Goal: Information Seeking & Learning: Learn about a topic

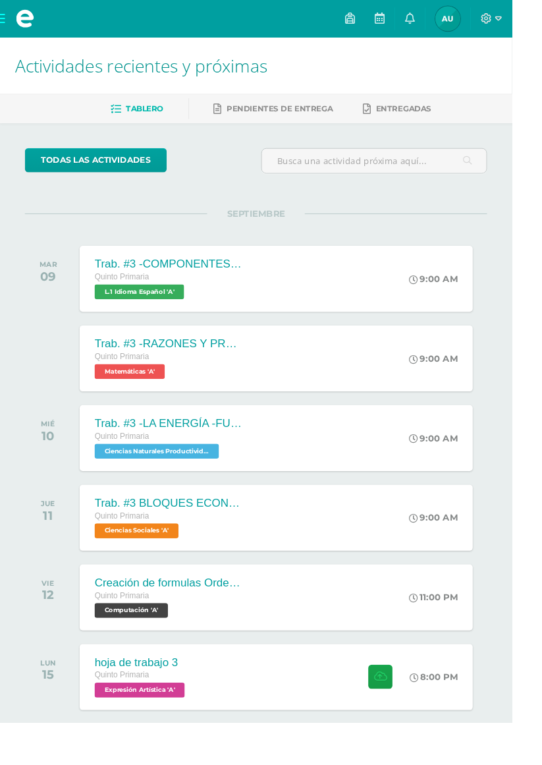
click at [117, 482] on span "Ciencias Naturales Productividad y Desarrollo 'A'" at bounding box center [166, 478] width 132 height 16
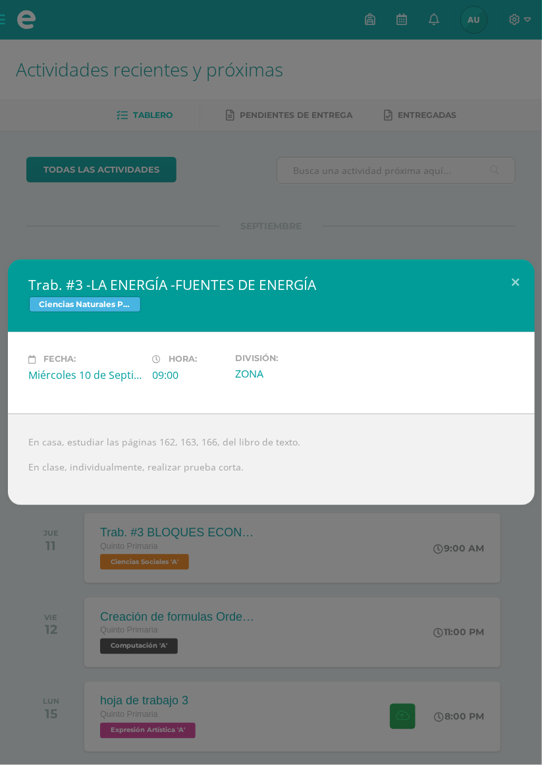
click at [521, 217] on div "Trab. #3 -LA ENERGÍA -FUENTES DE ENERGÍA Ciencias Naturales Productividad y Des…" at bounding box center [271, 382] width 542 height 765
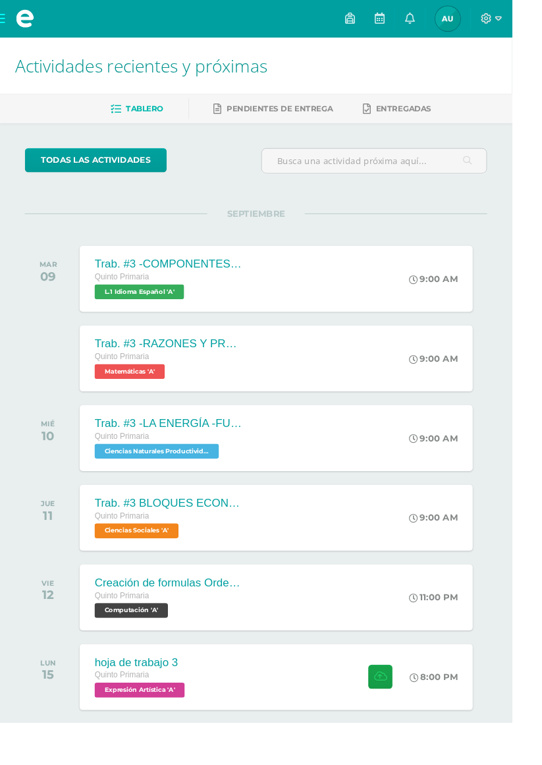
click at [111, 474] on span "Ciencias Naturales Productividad y Desarrollo 'A'" at bounding box center [166, 478] width 132 height 16
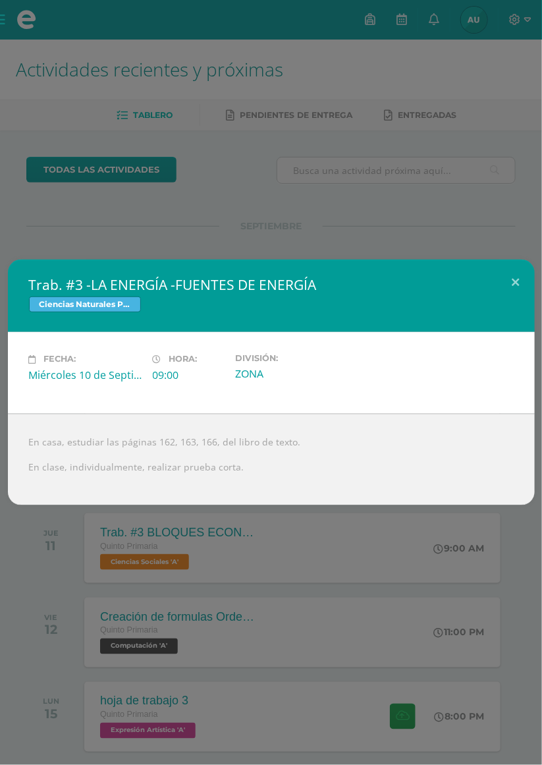
click at [533, 188] on div "Trab. #3 -LA ENERGÍA -FUENTES DE ENERGÍA Ciencias Naturales Productividad y Des…" at bounding box center [271, 382] width 542 height 765
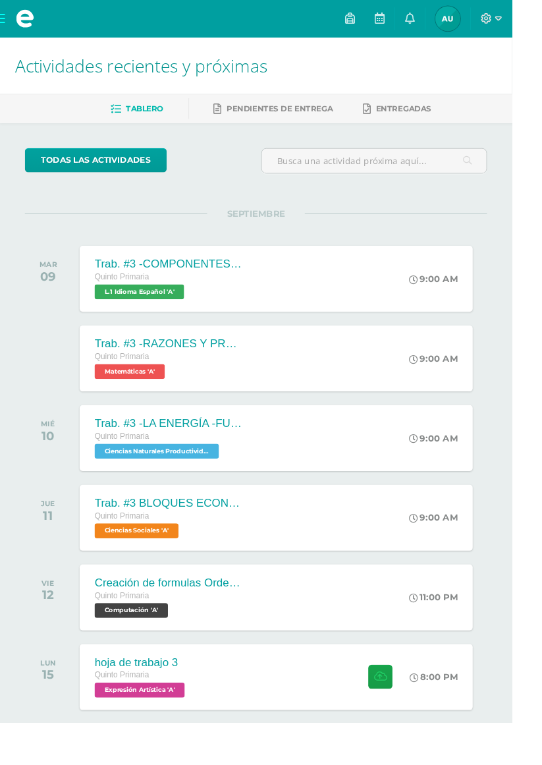
click at [532, 18] on icon at bounding box center [528, 20] width 7 height 12
click at [527, 106] on div "Configuración Cerrar sesión" at bounding box center [511, 80] width 104 height 65
click at [538, 90] on span "Cerrar sesión" at bounding box center [517, 90] width 59 height 13
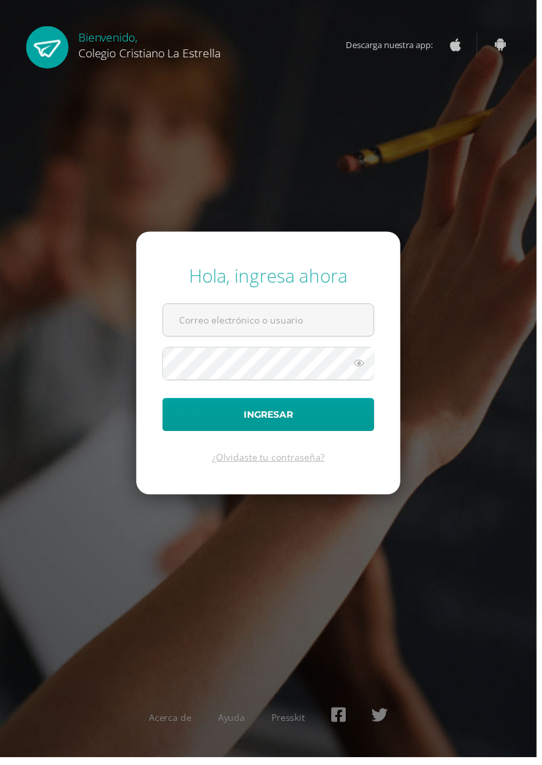
click at [319, 339] on input "text" at bounding box center [271, 323] width 213 height 32
type input "283@laestrella.edu.gt"
click at [164, 402] on button "Ingresar" at bounding box center [271, 419] width 214 height 34
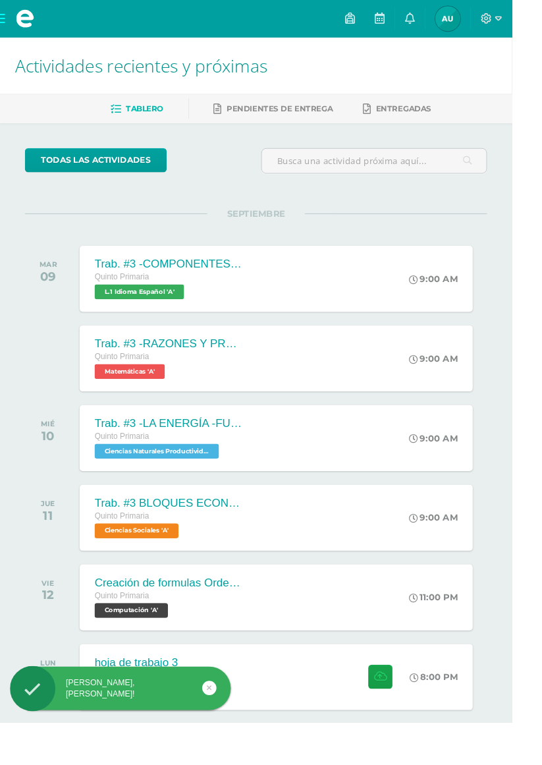
click at [521, 16] on icon at bounding box center [516, 20] width 12 height 12
click at [514, 87] on span "Cerrar sesión" at bounding box center [517, 90] width 59 height 13
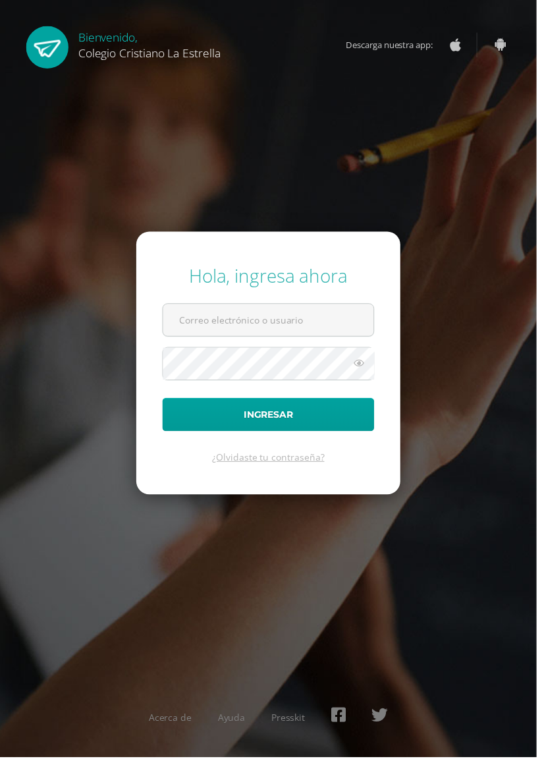
click at [310, 339] on input "text" at bounding box center [271, 323] width 213 height 32
type input "748@laestrella.edu.gt"
click at [164, 402] on button "Ingresar" at bounding box center [271, 419] width 214 height 34
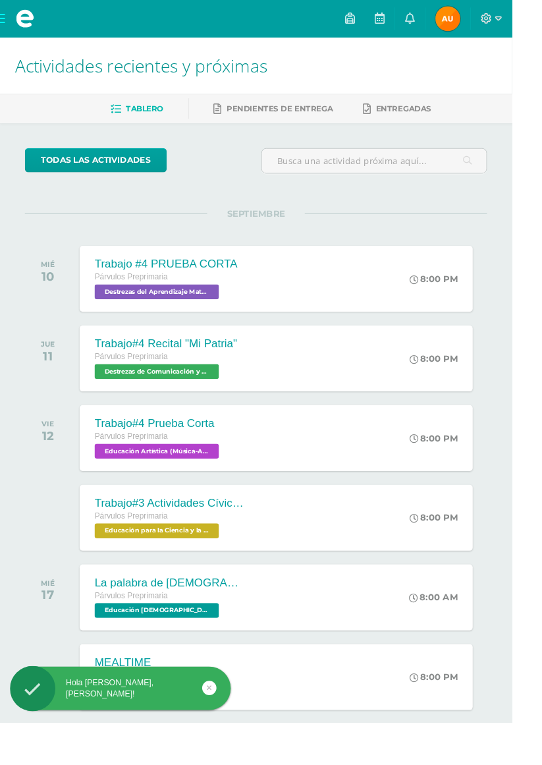
click at [117, 311] on span "Destrezas del Aprendizaje Matemático 'B'" at bounding box center [166, 309] width 132 height 16
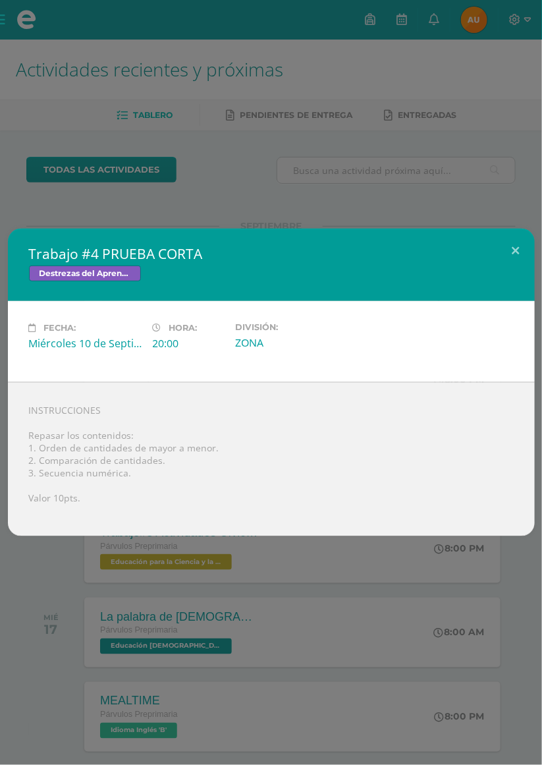
click at [20, 213] on div "Trabajo #4 PRUEBA CORTA Destrezas del Aprendizaje Matemático Fecha: [DATE] Hora…" at bounding box center [271, 382] width 542 height 765
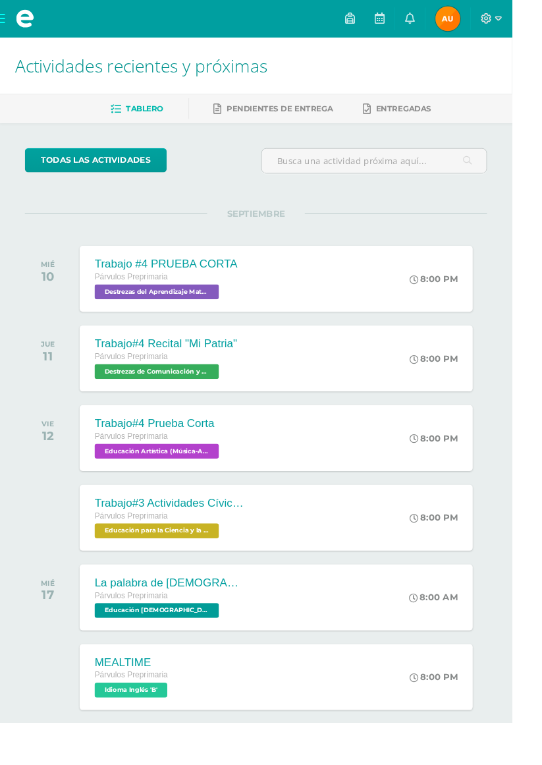
click at [110, 394] on span "Destrezas de Comunicación y Lenguaje 'B'" at bounding box center [166, 394] width 132 height 16
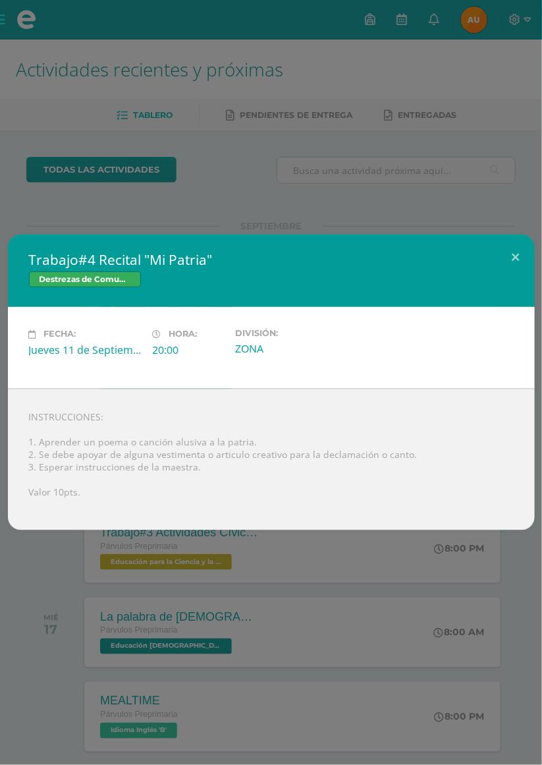
click at [436, 125] on div "Trabajo#4 Recital "Mi Patria" Destrezas de Comunicación y Lenguaje Fecha: [DATE…" at bounding box center [271, 382] width 542 height 765
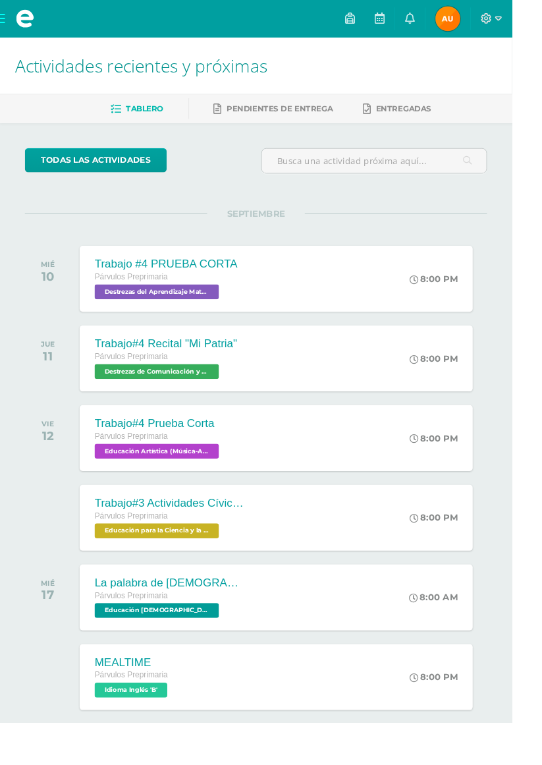
click at [211, 390] on span "Destrezas de Comunicación y Lenguaje 'B'" at bounding box center [166, 394] width 132 height 16
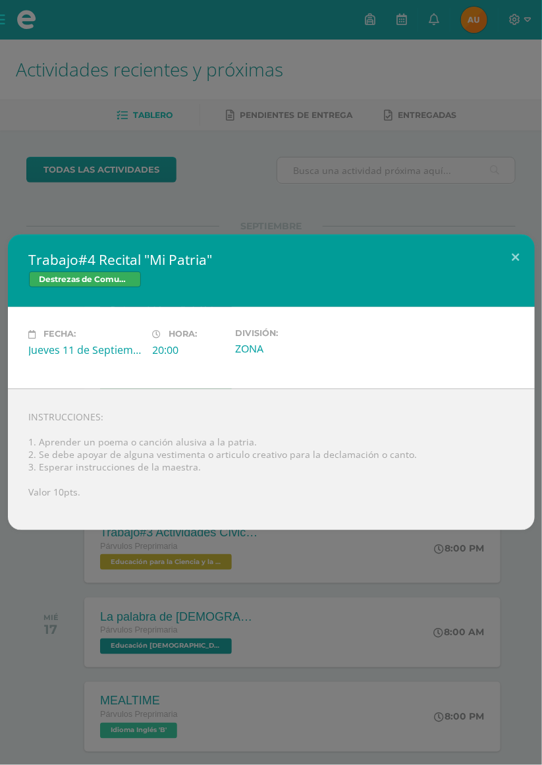
click at [399, 72] on div "Trabajo#4 Recital "Mi Patria" Destrezas de Comunicación y Lenguaje Fecha: [DATE…" at bounding box center [271, 382] width 542 height 765
